Goal: Information Seeking & Learning: Learn about a topic

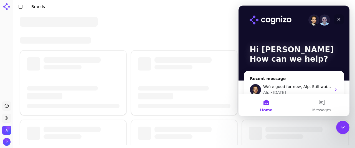
click at [340, 17] on icon "Close" at bounding box center [339, 19] width 4 height 4
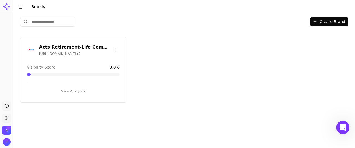
click at [57, 44] on h3 "Acts Retirement-Life Communities" at bounding box center [75, 47] width 72 height 7
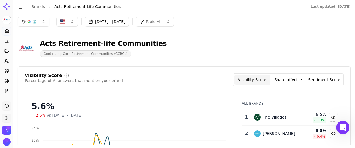
click at [291, 78] on button "Share of Voice" at bounding box center [288, 80] width 36 height 10
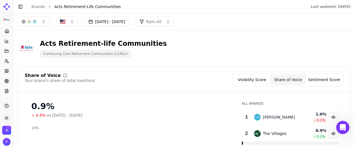
click at [325, 78] on button "Sentiment Score" at bounding box center [324, 80] width 36 height 10
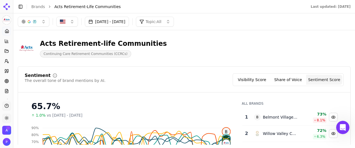
click at [297, 80] on button "Share of Voice" at bounding box center [288, 80] width 36 height 10
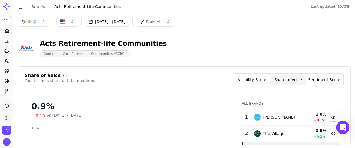
click at [262, 82] on button "Visibility Score" at bounding box center [252, 80] width 36 height 10
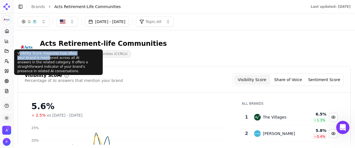
drag, startPoint x: 19, startPoint y: 52, endPoint x: 26, endPoint y: 57, distance: 9.1
click at [26, 57] on div "Visibility Score measures how often your brand is mentioned across all AI answe…" at bounding box center [58, 62] width 89 height 26
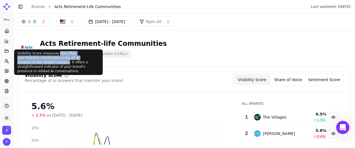
drag, startPoint x: 30, startPoint y: 62, endPoint x: 54, endPoint y: 54, distance: 25.4
click at [54, 54] on div "Visibility Score measures how often your brand is mentioned across all AI answe…" at bounding box center [58, 62] width 89 height 26
copy div "how often your brand is mentioned across all AI answers in the related category"
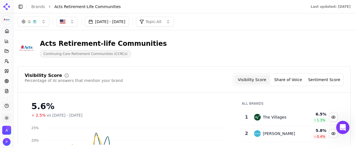
click at [334, 79] on button "Sentiment Score" at bounding box center [324, 80] width 36 height 10
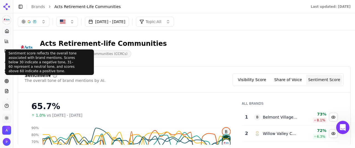
click at [23, 58] on div "Sentiment score reflects the overall tone associated with brand mentions. Score…" at bounding box center [49, 62] width 89 height 26
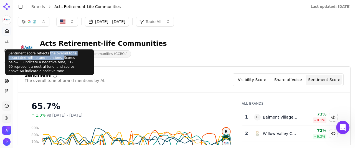
drag, startPoint x: 57, startPoint y: 59, endPoint x: 44, endPoint y: 54, distance: 13.5
click at [44, 54] on div "Sentiment score reflects the overall tone associated with brand mentions. Score…" at bounding box center [49, 62] width 89 height 26
copy div "the overall tone associated with brand mentions."
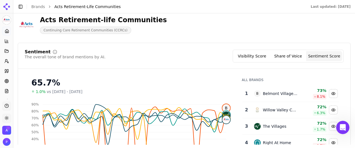
scroll to position [47, 0]
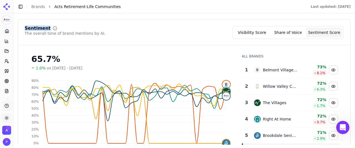
drag, startPoint x: 188, startPoint y: 21, endPoint x: 189, endPoint y: 17, distance: 4.2
